Goal: Check status: Check status

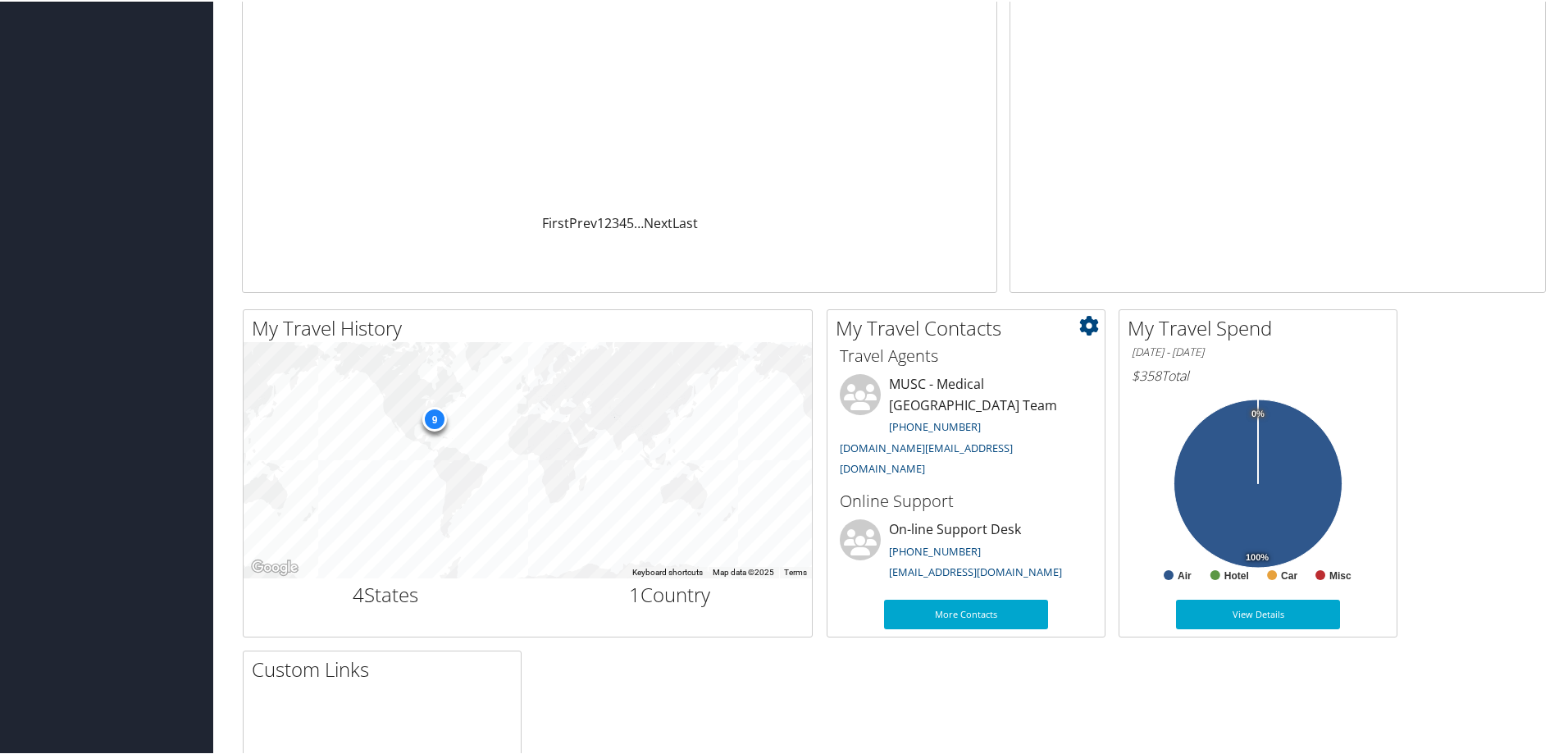
scroll to position [328, 0]
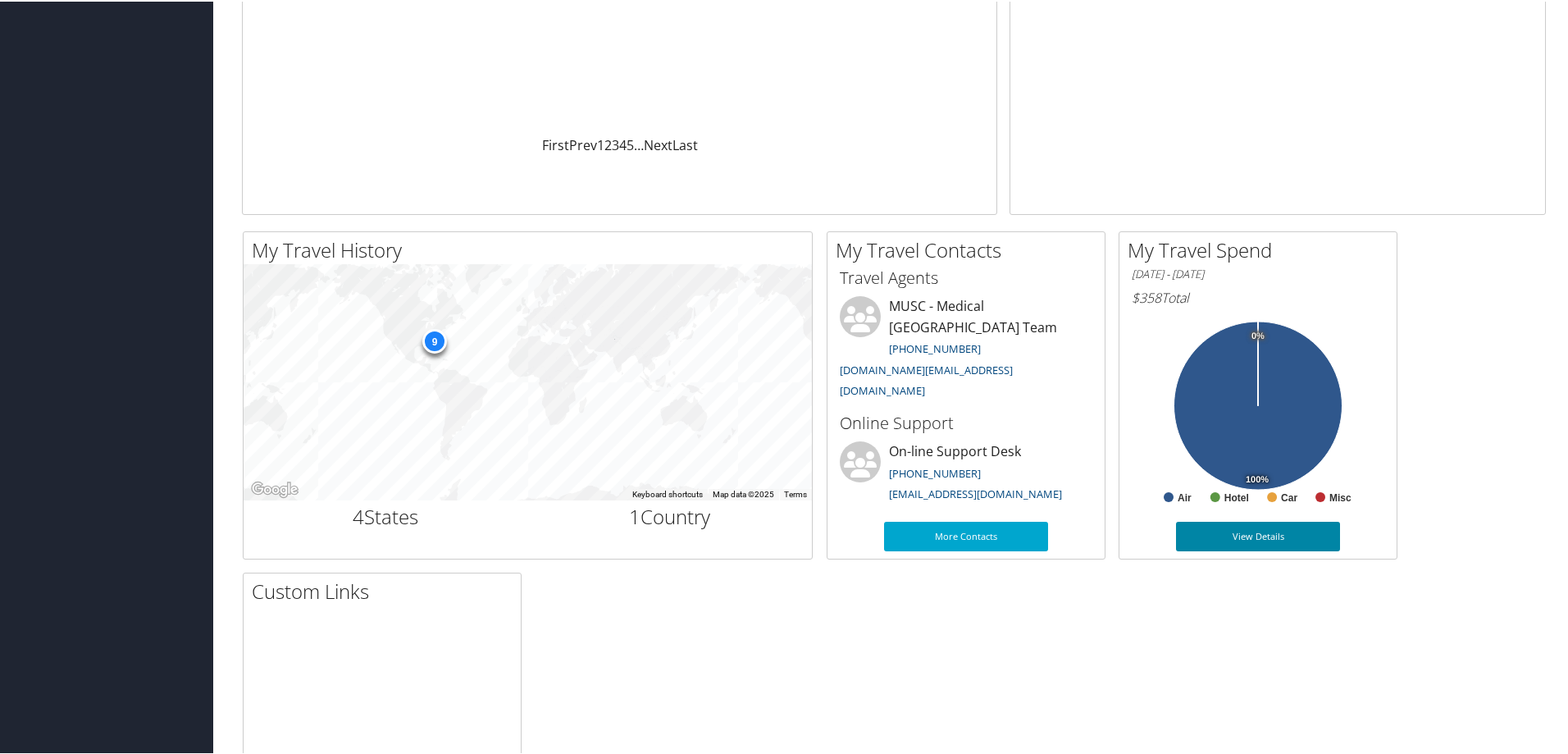
click at [1216, 533] on link "View Details" at bounding box center [1258, 535] width 164 height 30
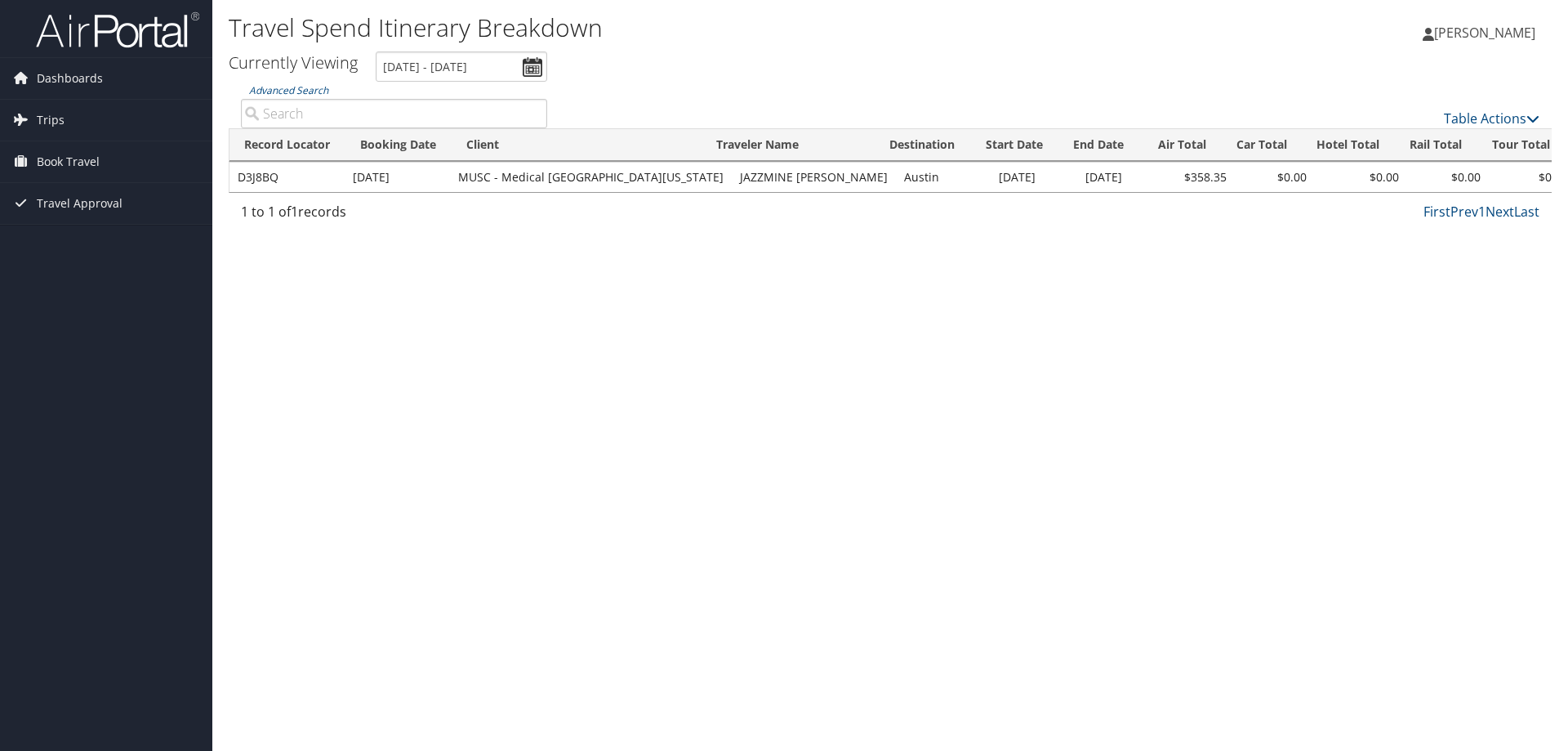
click at [414, 176] on td "Aug 14, 2025" at bounding box center [397, 177] width 105 height 30
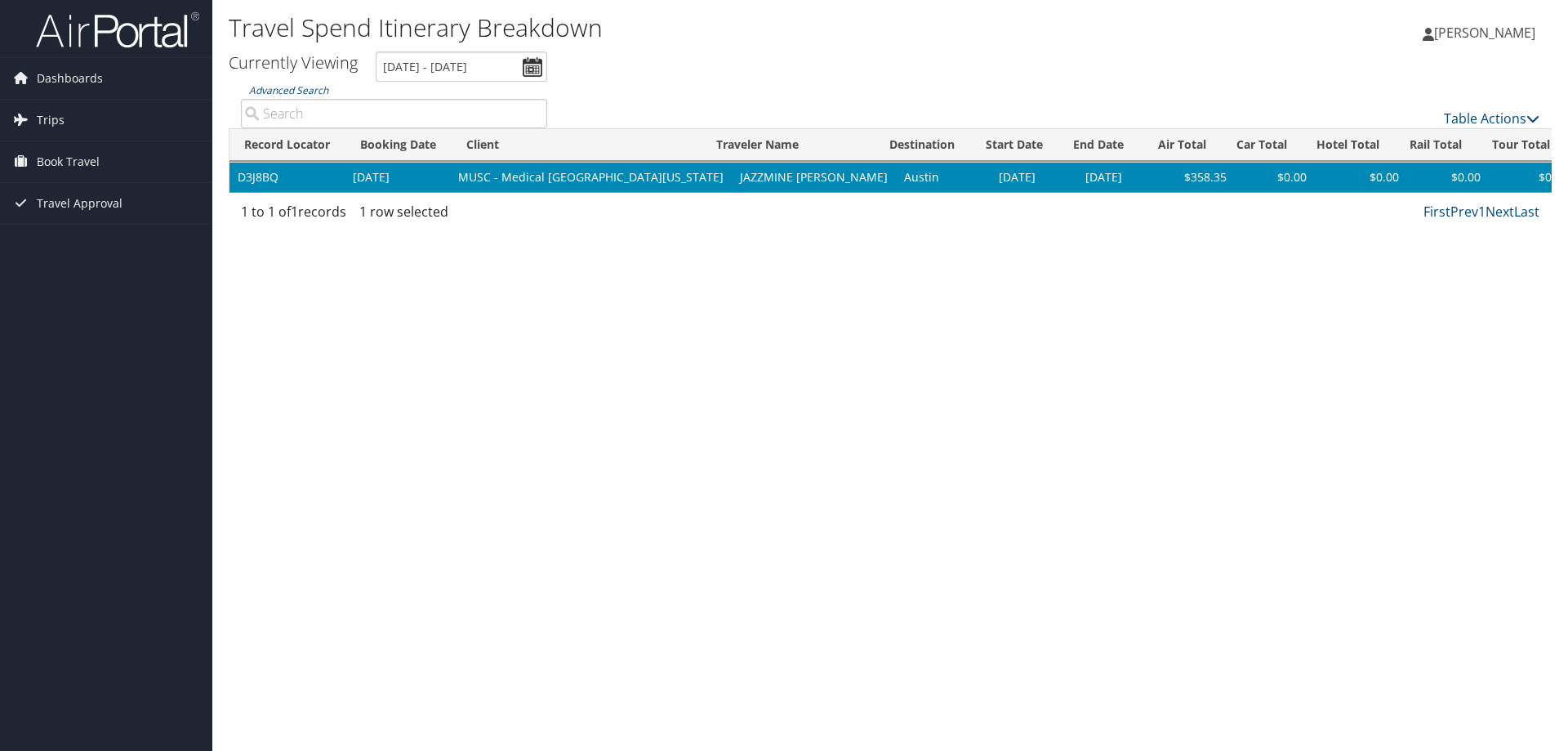
click at [451, 177] on tr "D3J8BQ Aug 14, 2025 MUSC - Medical University of South Carolina JAZZMINE SHAWNE…" at bounding box center [1077, 177] width 1694 height 30
click at [451, 177] on td "MUSC - Medical [GEOGRAPHIC_DATA][US_STATE]" at bounding box center [591, 177] width 282 height 30
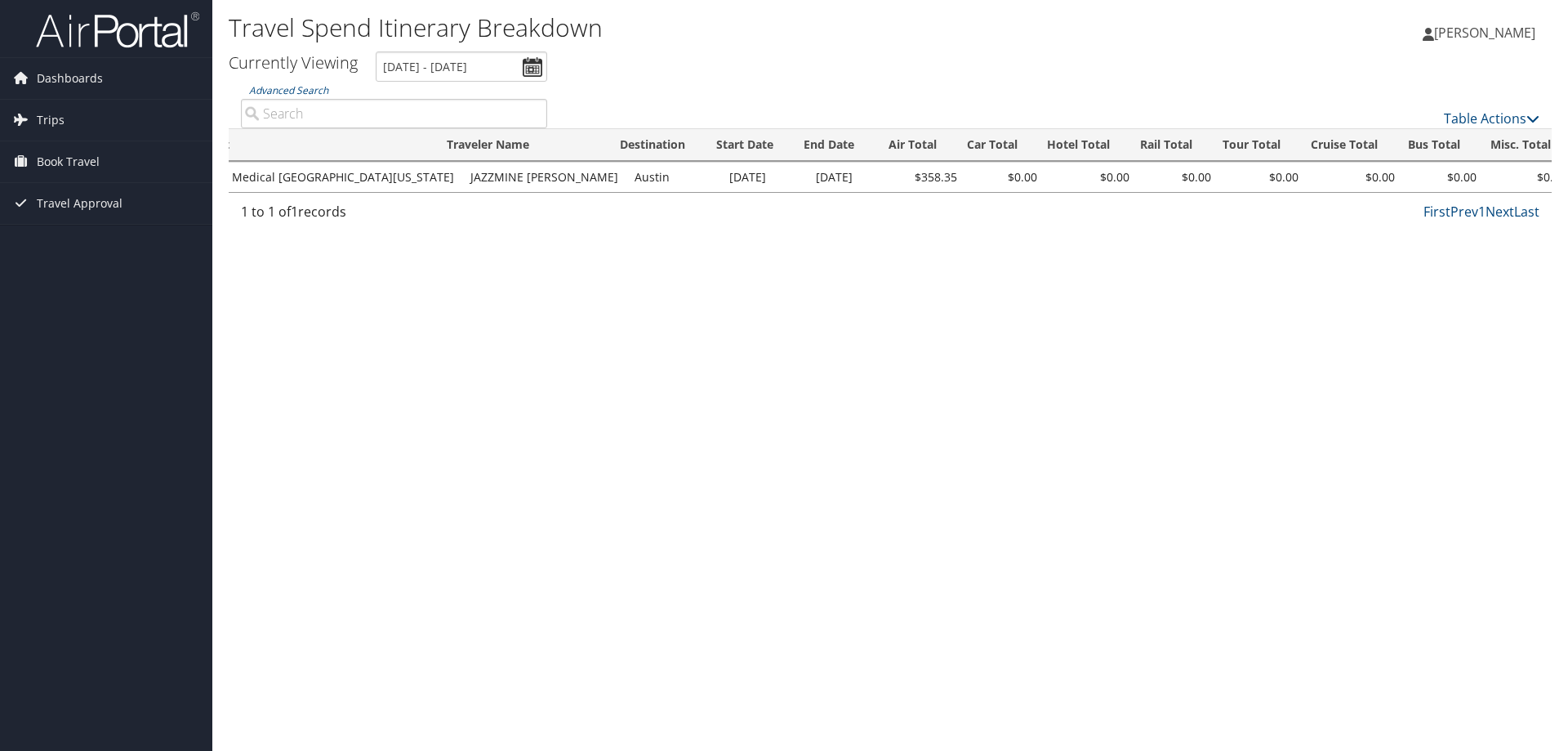
scroll to position [0, 366]
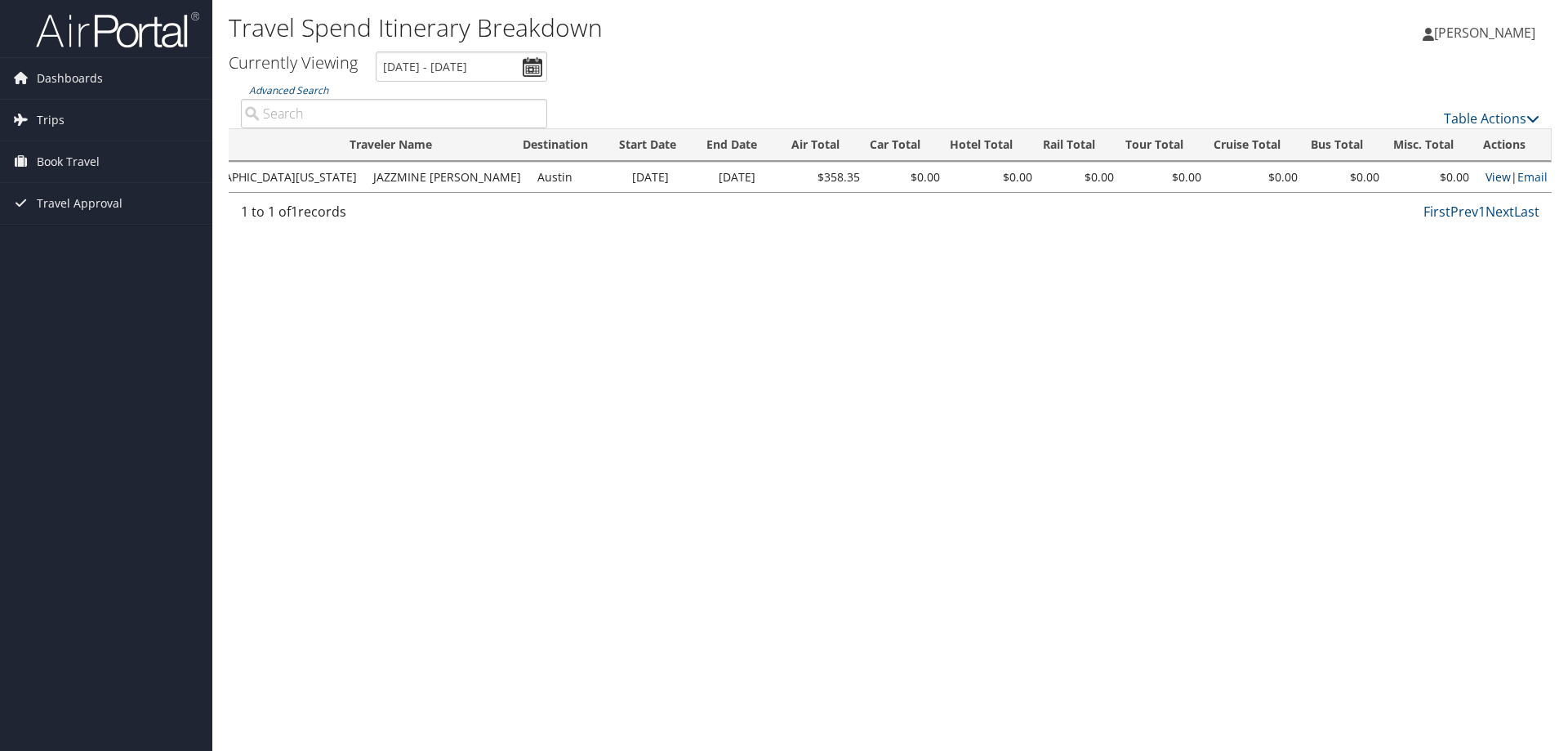
click at [1492, 176] on link "View" at bounding box center [1499, 176] width 25 height 15
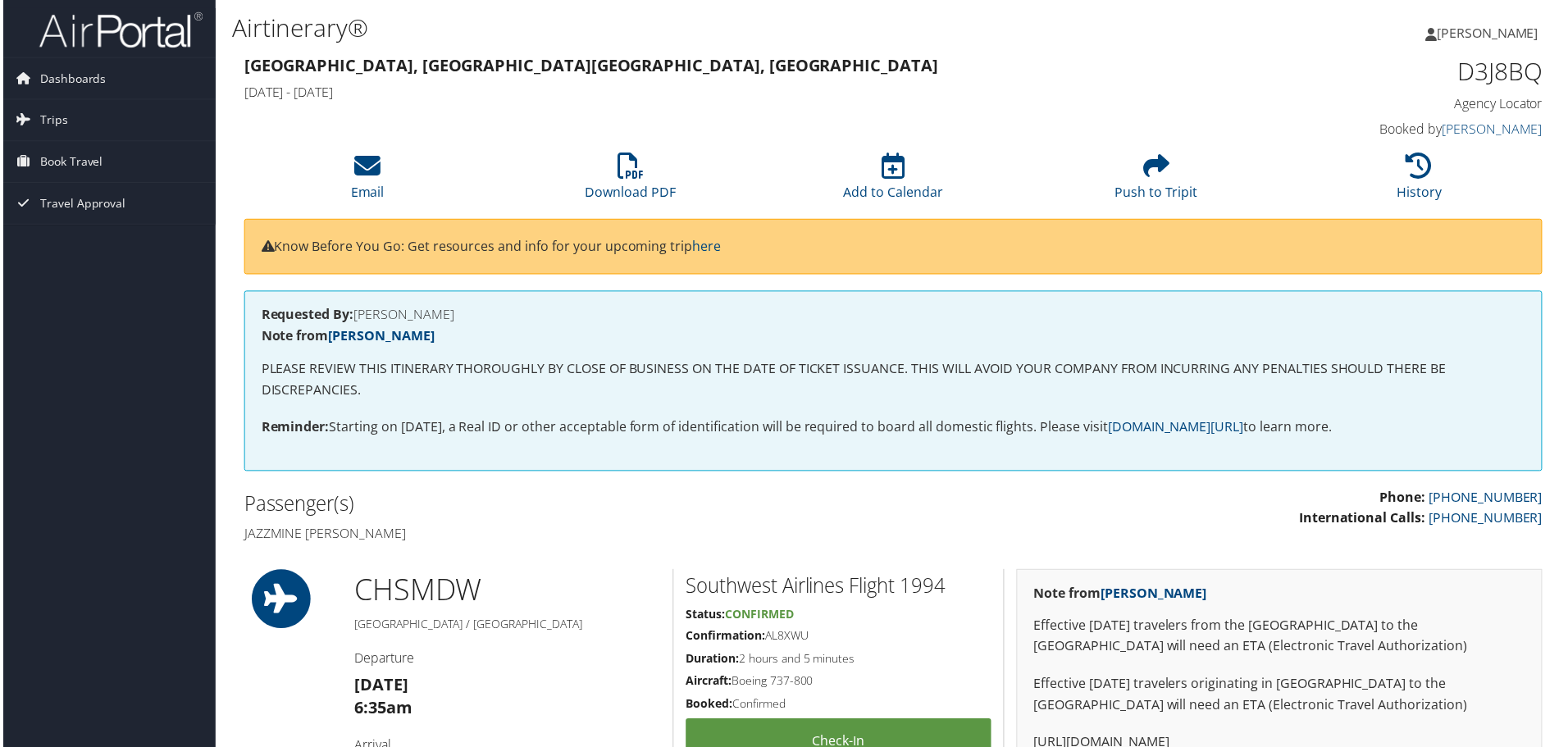
click at [1481, 35] on span "[PERSON_NAME]" at bounding box center [1490, 32] width 102 height 18
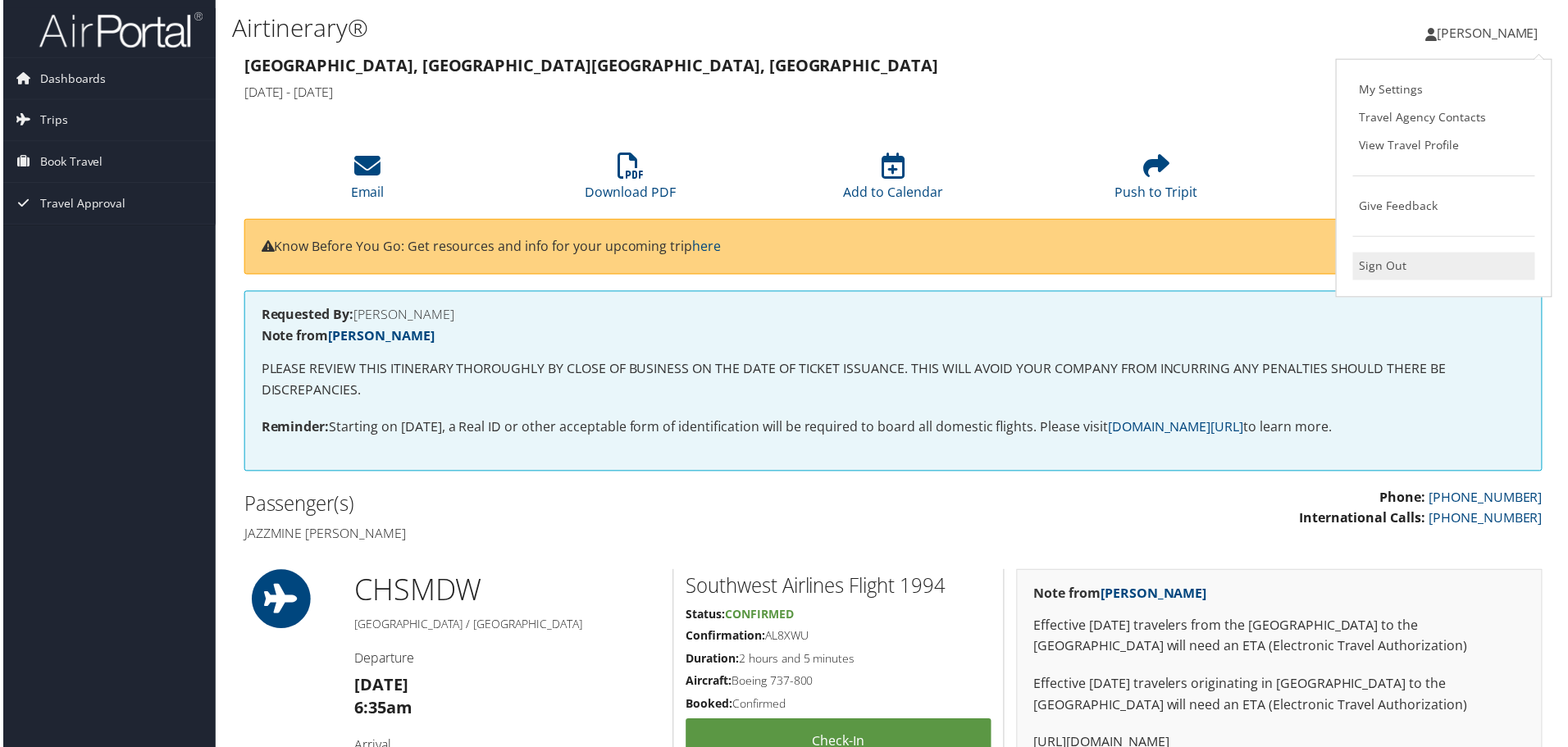
click at [1392, 263] on link "Sign Out" at bounding box center [1447, 267] width 183 height 28
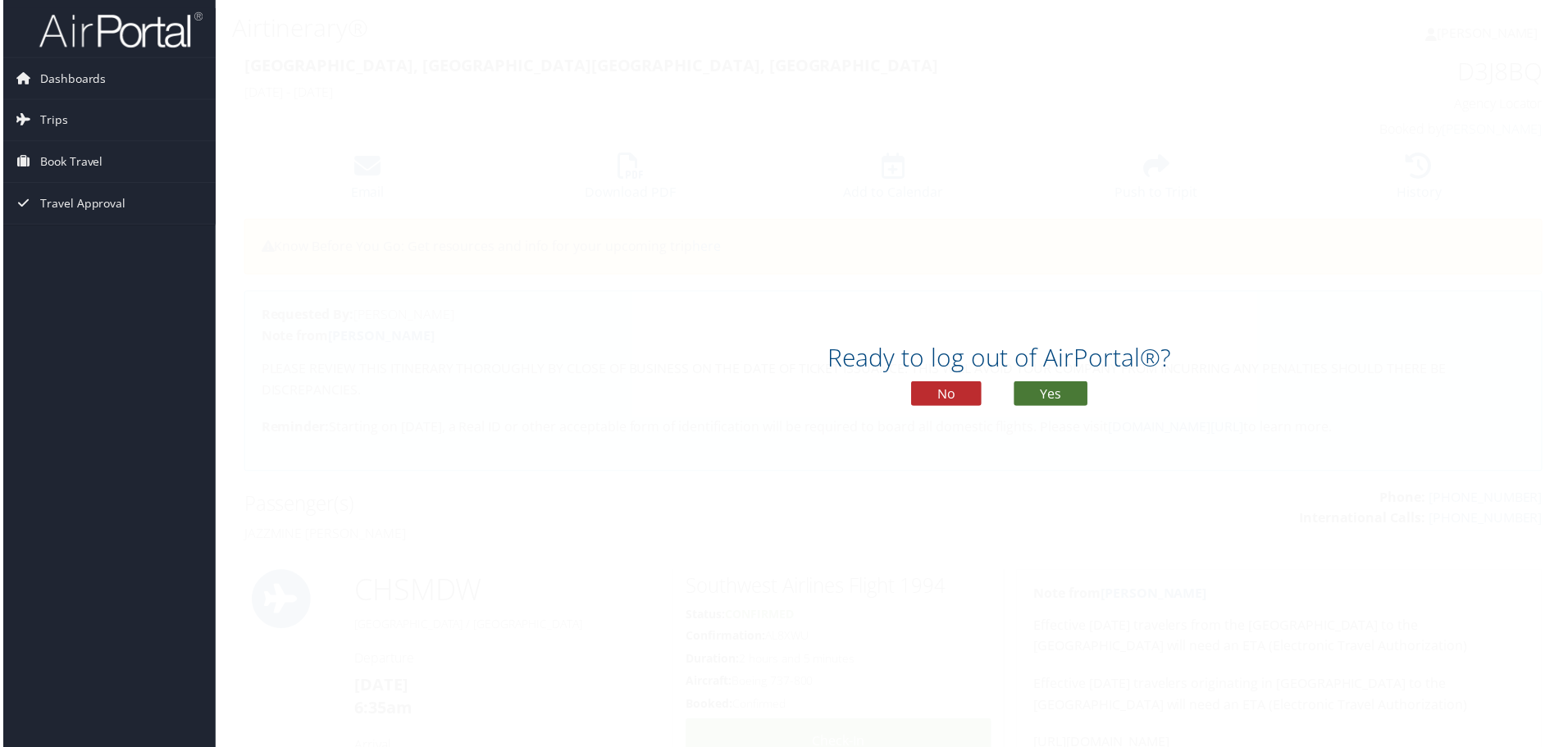
click at [1039, 398] on button "Yes" at bounding box center [1052, 395] width 74 height 24
